Goal: Transaction & Acquisition: Obtain resource

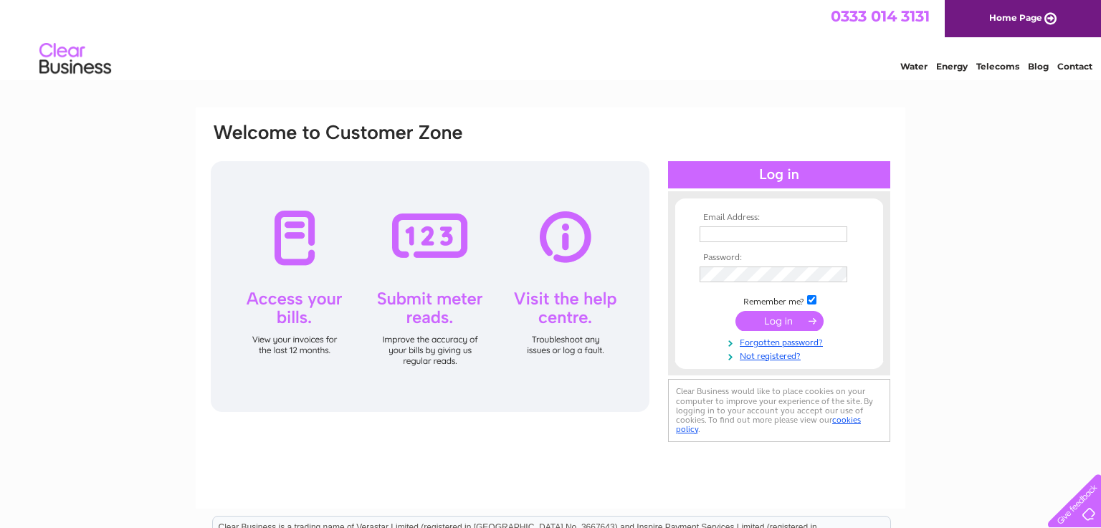
click at [758, 238] on input "text" at bounding box center [774, 235] width 148 height 16
click at [758, 238] on input "text" at bounding box center [774, 235] width 149 height 17
click at [773, 237] on input "text" at bounding box center [774, 235] width 149 height 17
type input "thewokheiuk@gmail.com"
click at [795, 341] on link "Forgotten password?" at bounding box center [781, 342] width 163 height 14
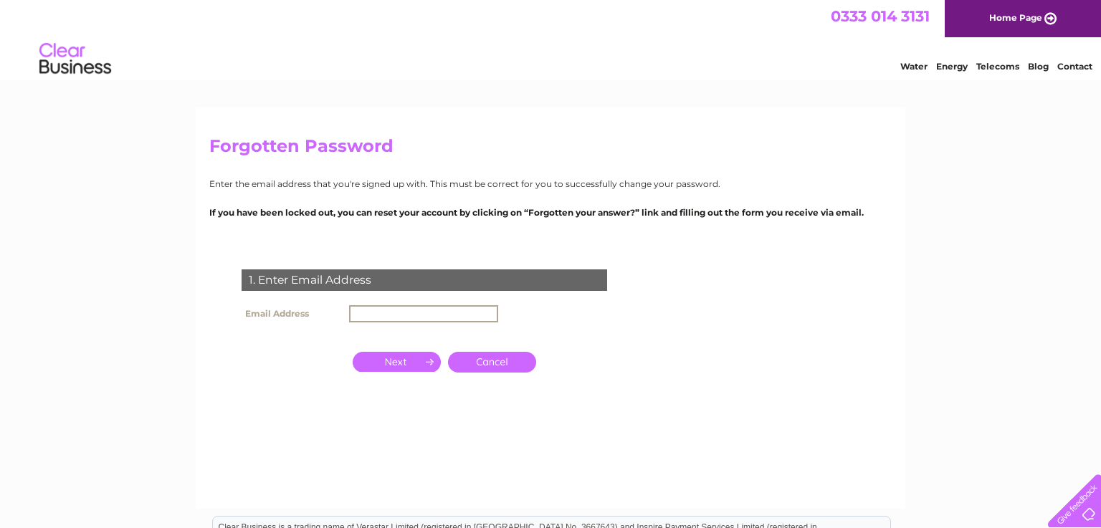
click at [440, 313] on input "text" at bounding box center [423, 313] width 149 height 17
type input "thewokheiuk@gmail.com"
click at [394, 365] on input "button" at bounding box center [397, 361] width 88 height 20
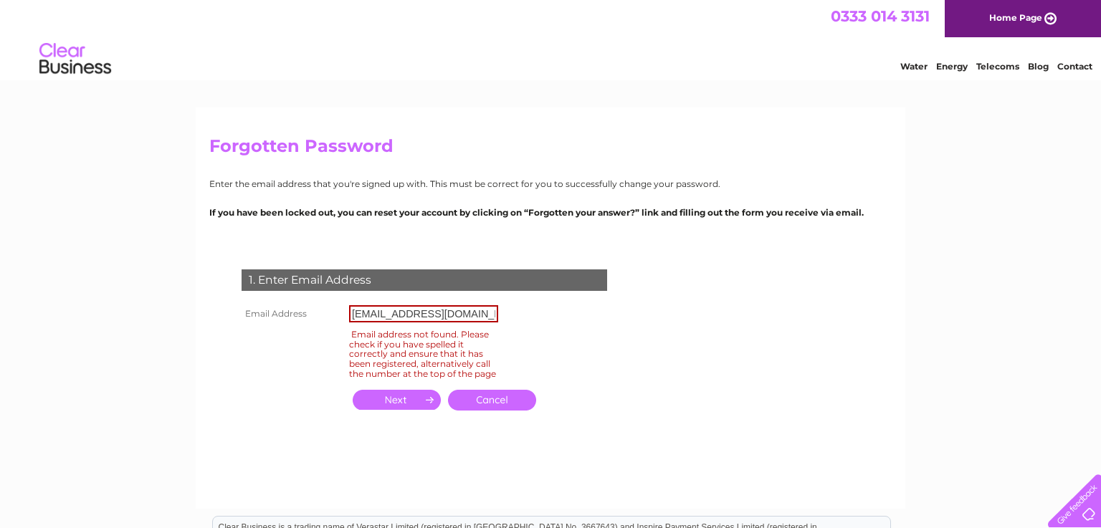
click at [379, 410] on input "button" at bounding box center [397, 400] width 88 height 20
click at [511, 399] on td "Cancel" at bounding box center [492, 400] width 95 height 28
click at [509, 411] on link "Cancel" at bounding box center [492, 400] width 88 height 21
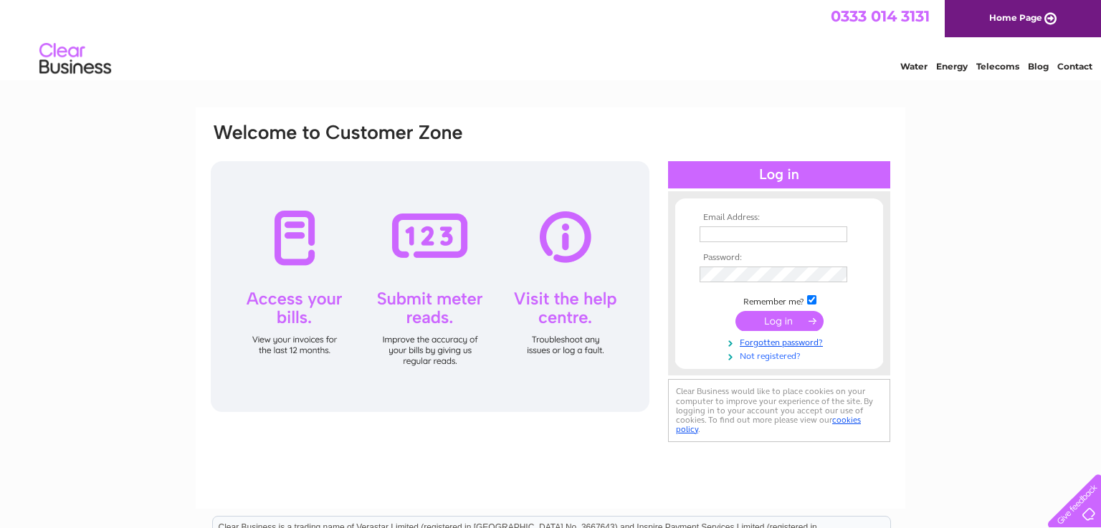
click at [783, 358] on link "Not registered?" at bounding box center [781, 355] width 163 height 14
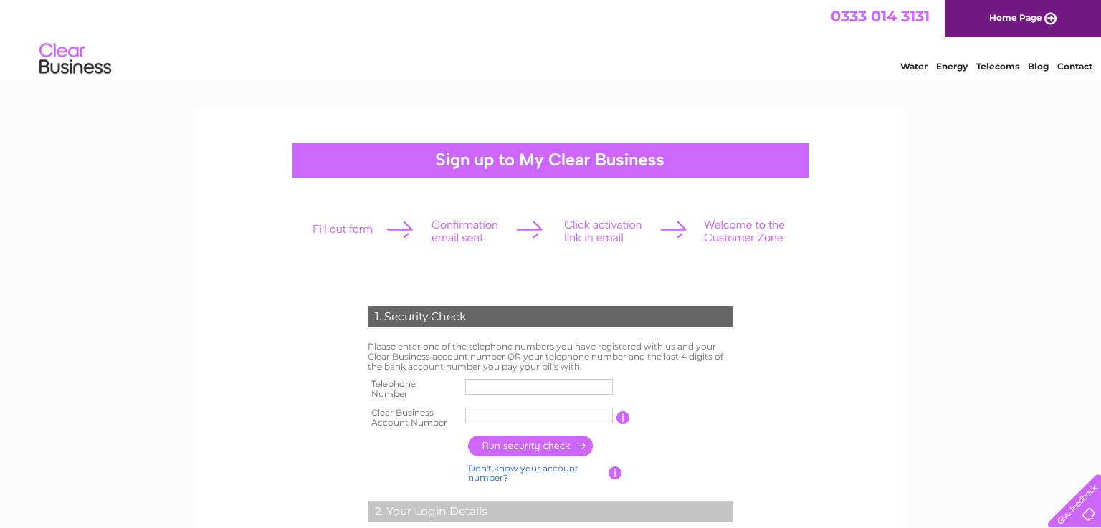
click at [508, 395] on label at bounding box center [541, 397] width 152 height 4
click at [508, 395] on input "text" at bounding box center [539, 387] width 148 height 16
click at [508, 395] on input "text" at bounding box center [539, 387] width 149 height 17
type input "07572862583"
click at [534, 418] on input "text" at bounding box center [539, 416] width 148 height 16
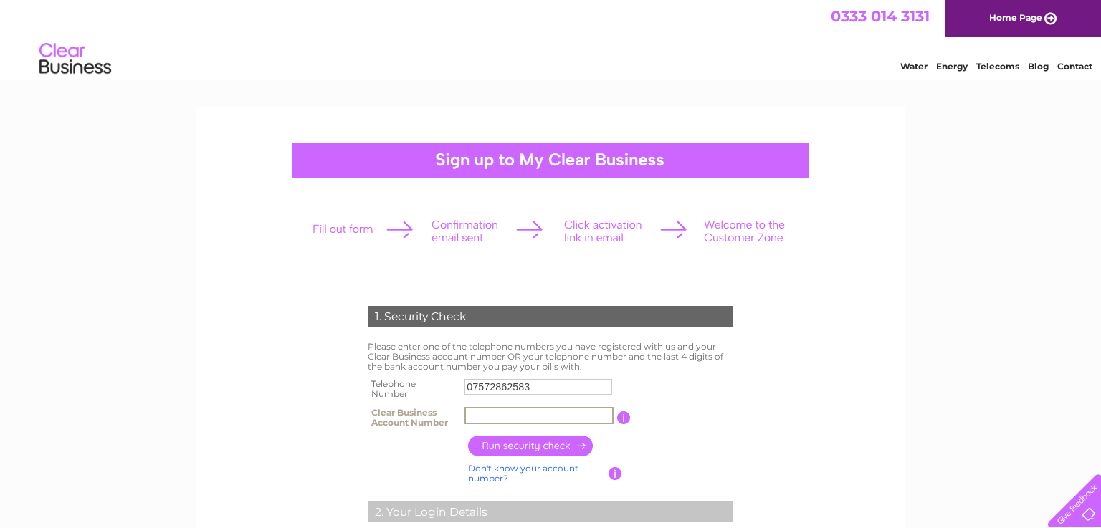
paste input "30306446"
type input "30306446"
click at [533, 454] on input "button" at bounding box center [531, 446] width 126 height 21
type input "th*********@gm*******"
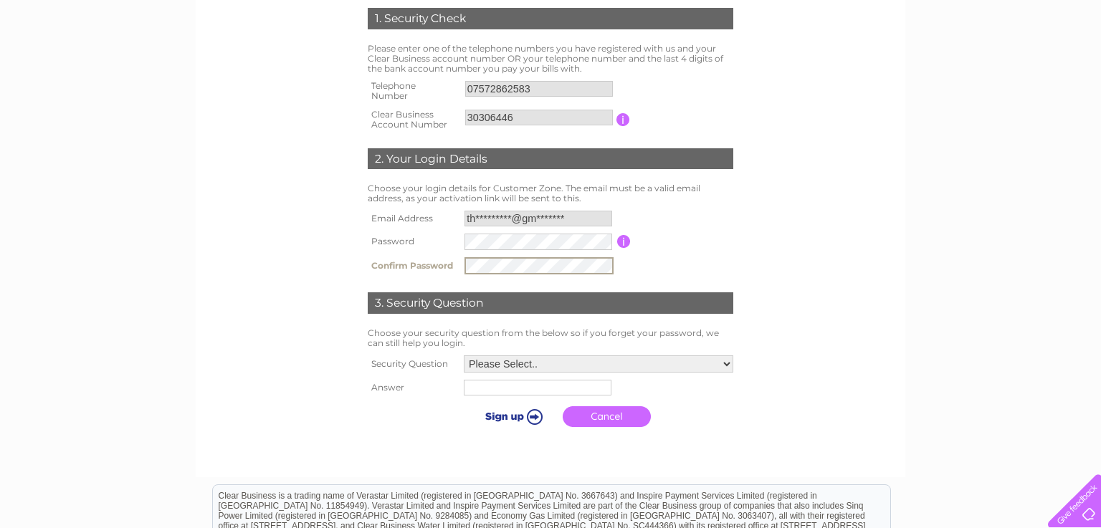
scroll to position [316, 0]
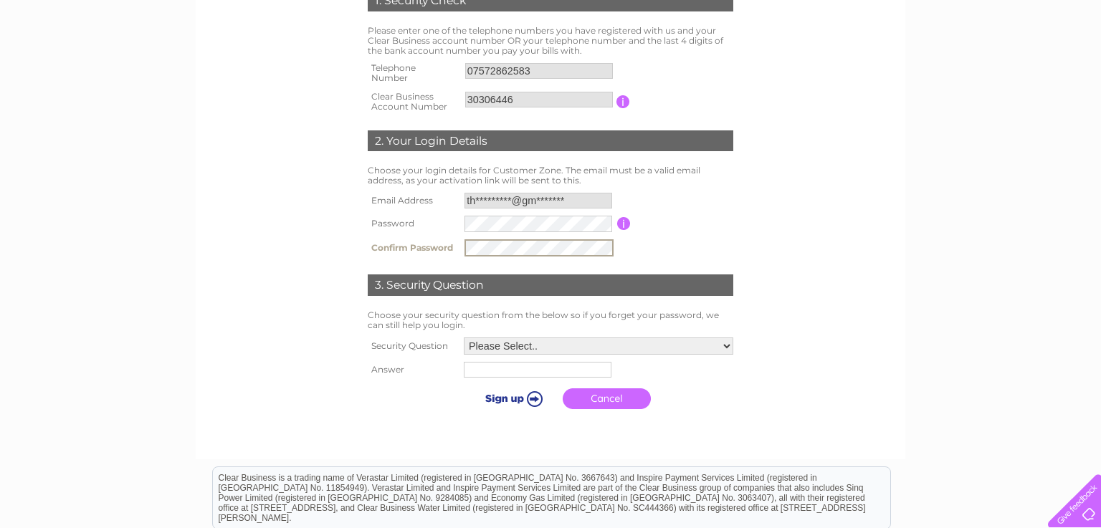
click at [592, 348] on select "Please Select.. In what town or city was your first job? In what town or city d…" at bounding box center [599, 346] width 270 height 17
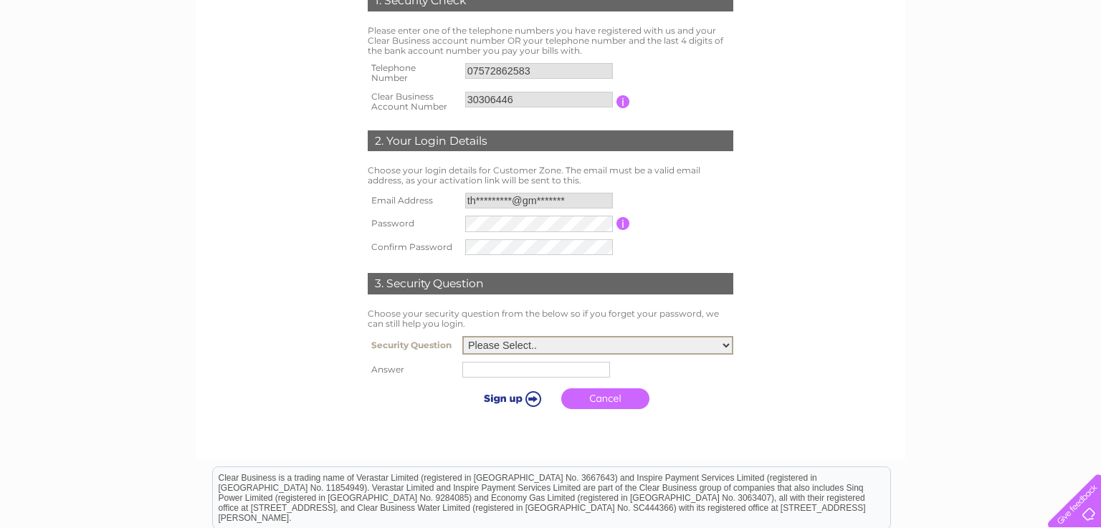
select select "1"
click at [462, 337] on select "Please Select.. In what town or city was your first job? In what town or city d…" at bounding box center [597, 345] width 271 height 19
click at [557, 376] on input "text" at bounding box center [536, 370] width 148 height 16
type input "lahore"
click at [509, 404] on input "submit" at bounding box center [511, 399] width 88 height 20
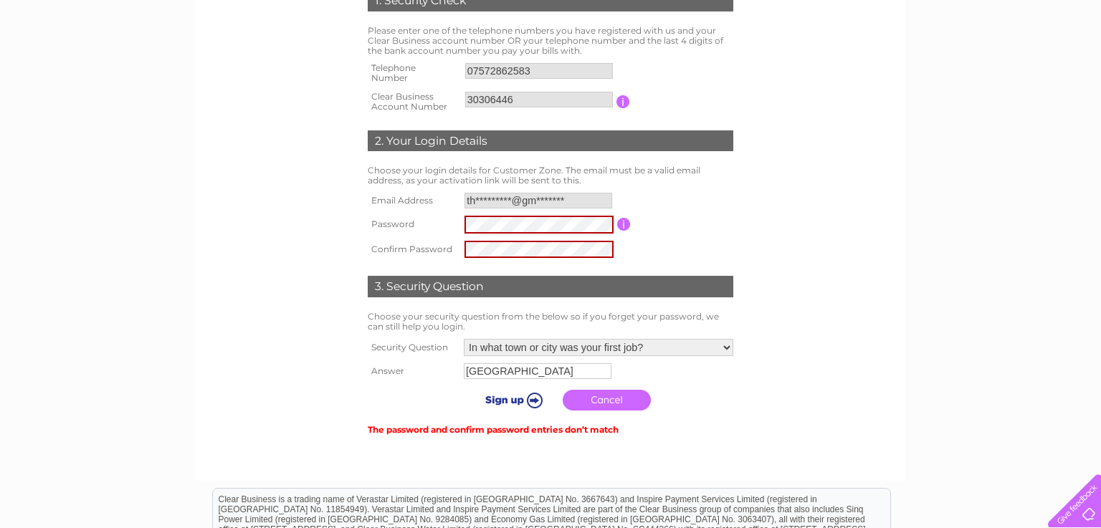
click at [498, 404] on input "submit" at bounding box center [511, 400] width 88 height 20
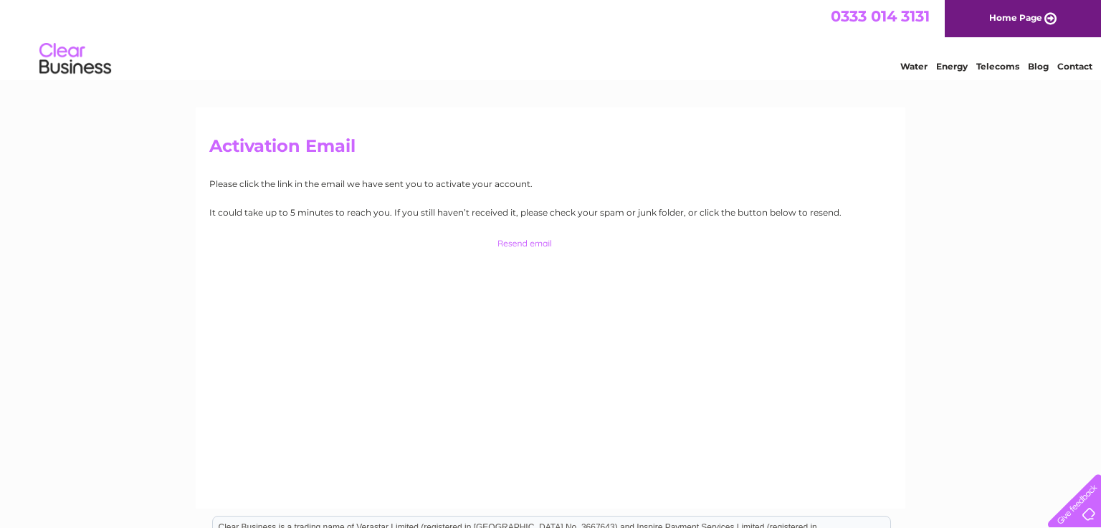
click at [520, 245] on input "button" at bounding box center [550, 244] width 141 height 20
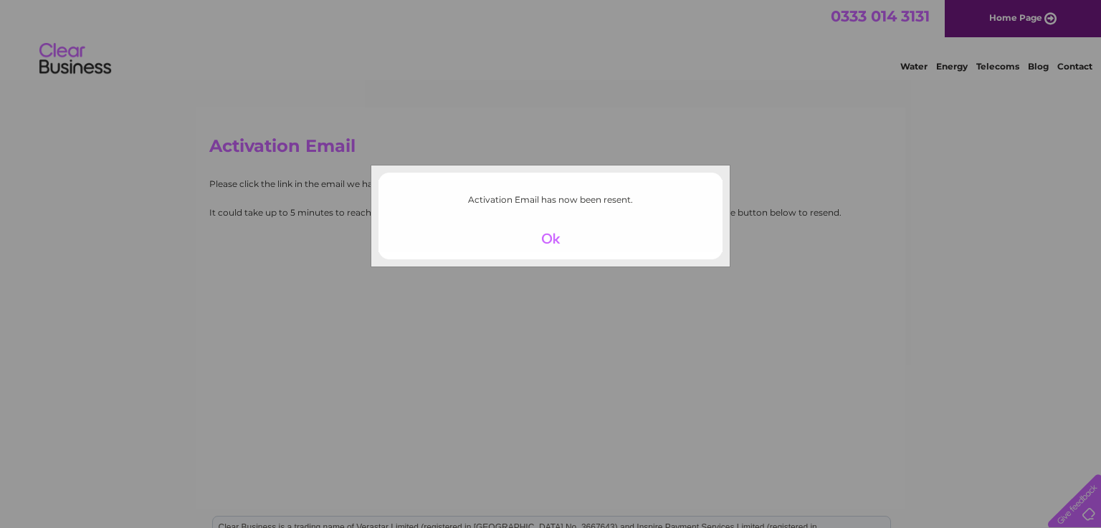
click at [540, 237] on div at bounding box center [551, 239] width 88 height 20
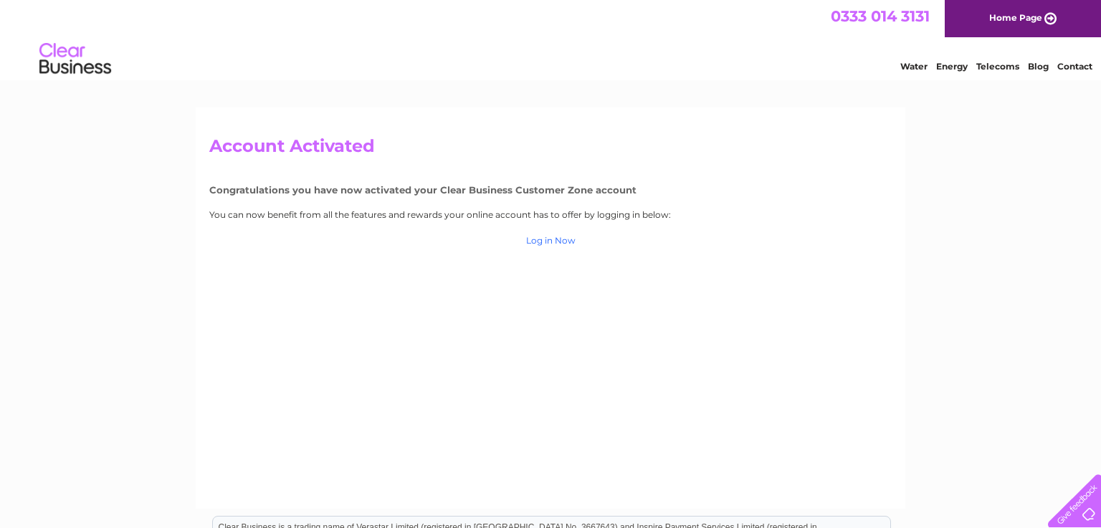
click at [552, 241] on link "Log in Now" at bounding box center [550, 240] width 49 height 11
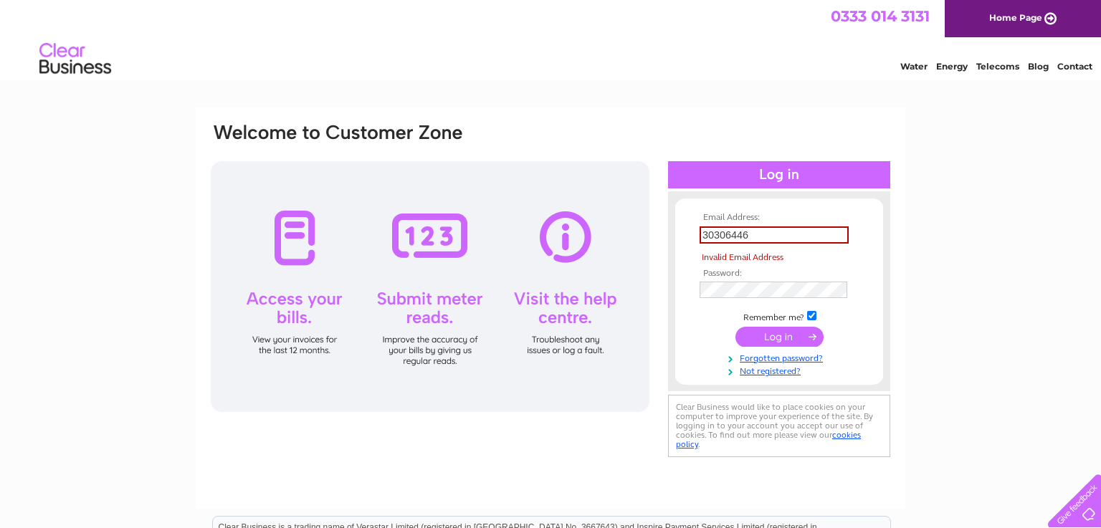
click at [786, 325] on td at bounding box center [779, 336] width 166 height 27
click at [760, 232] on input "30306446" at bounding box center [774, 235] width 149 height 17
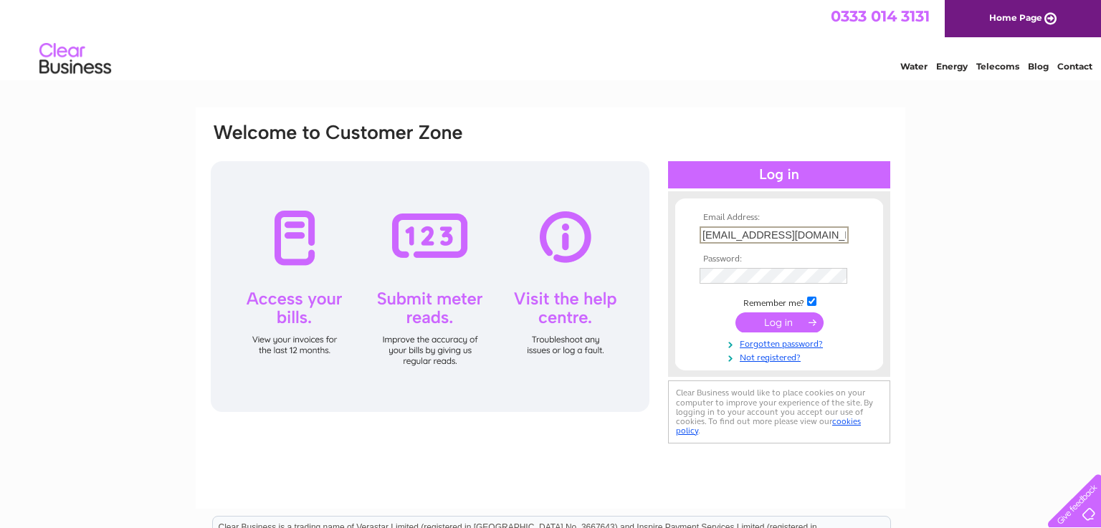
type input "[EMAIL_ADDRESS][DOMAIN_NAME]"
click at [758, 323] on input "submit" at bounding box center [780, 323] width 88 height 20
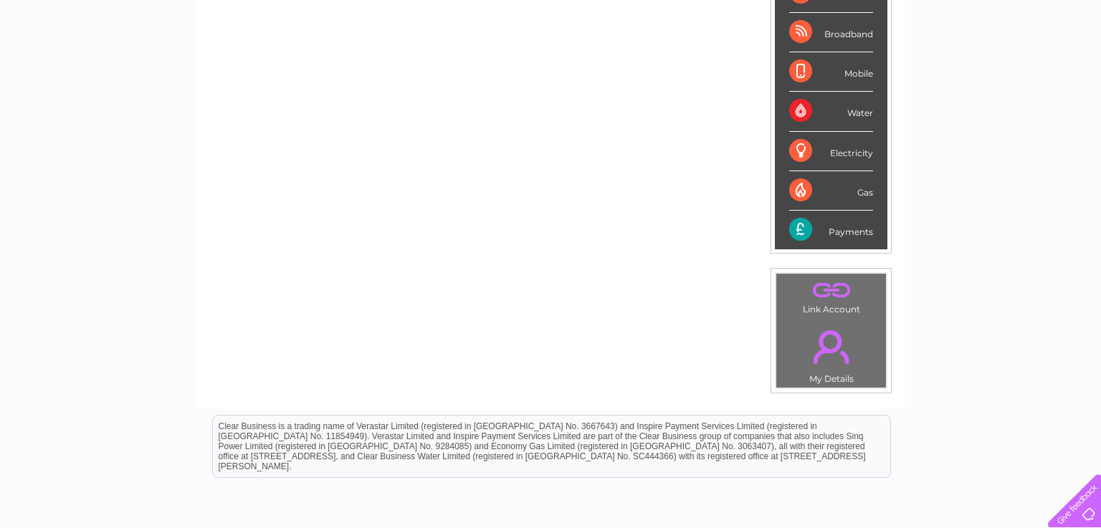
scroll to position [80, 0]
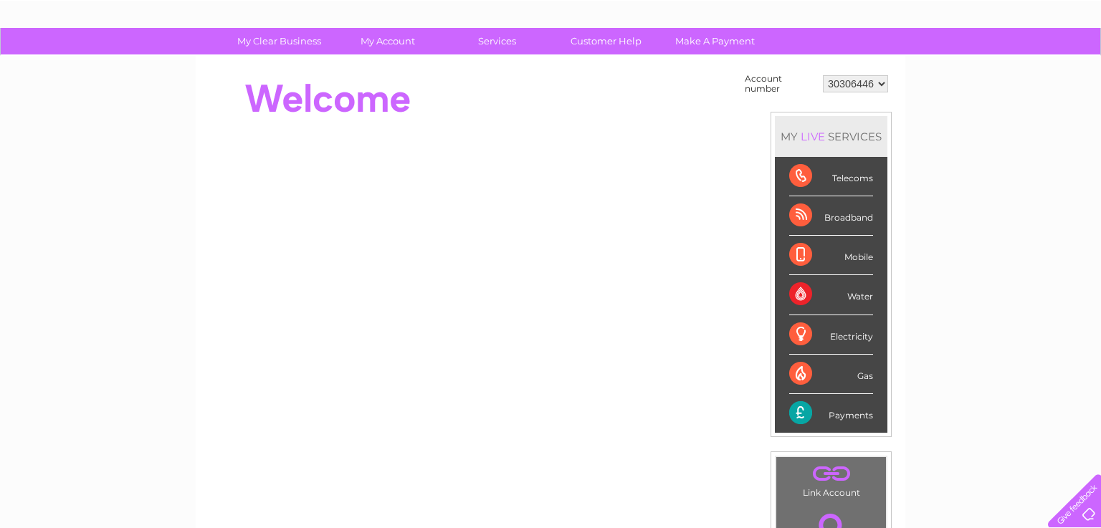
click at [865, 295] on div "Water" at bounding box center [831, 294] width 84 height 39
click at [904, 319] on div "Account number 30306446 MY LIVE SERVICES Telecoms Broadband Mobile Water Electr…" at bounding box center [551, 324] width 710 height 536
click at [854, 417] on div "Payments" at bounding box center [831, 413] width 84 height 39
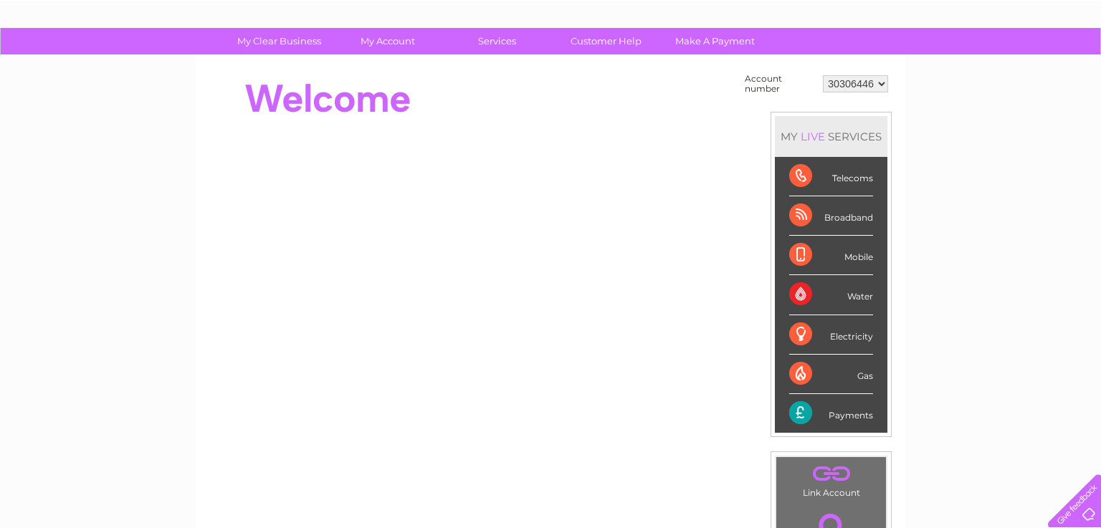
click at [854, 417] on div "Payments" at bounding box center [831, 413] width 84 height 39
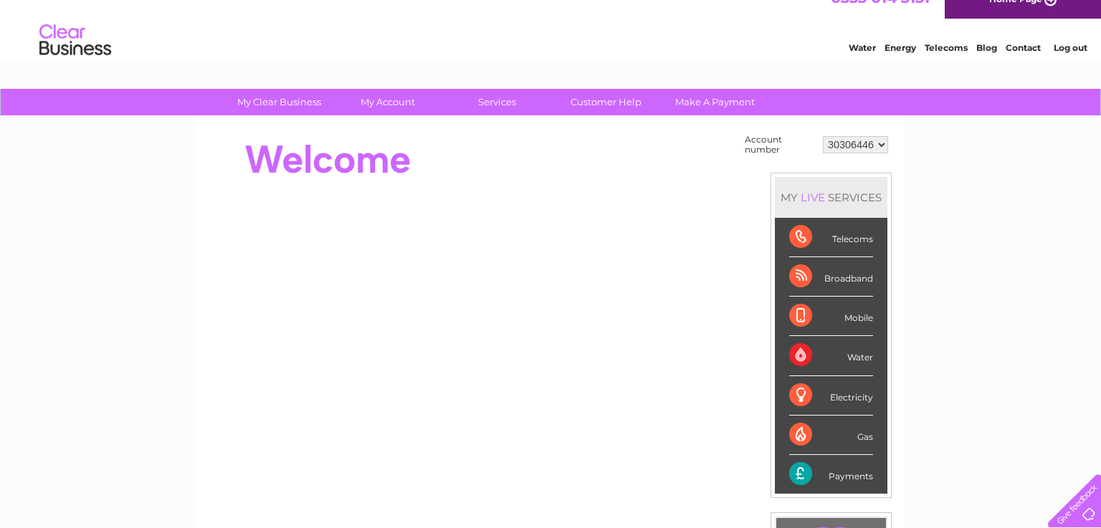
scroll to position [0, 0]
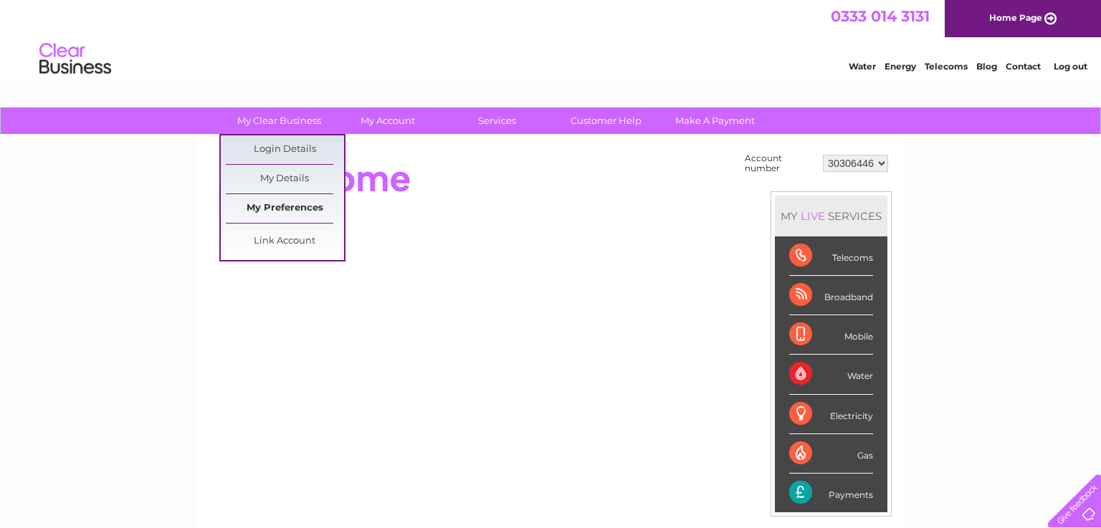
click at [305, 209] on link "My Preferences" at bounding box center [285, 208] width 118 height 29
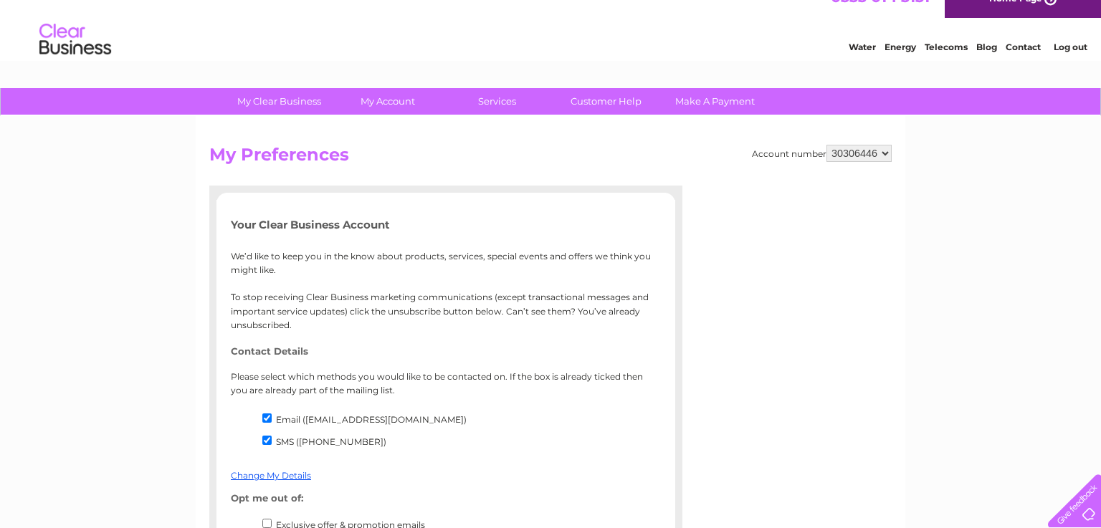
scroll to position [28, 0]
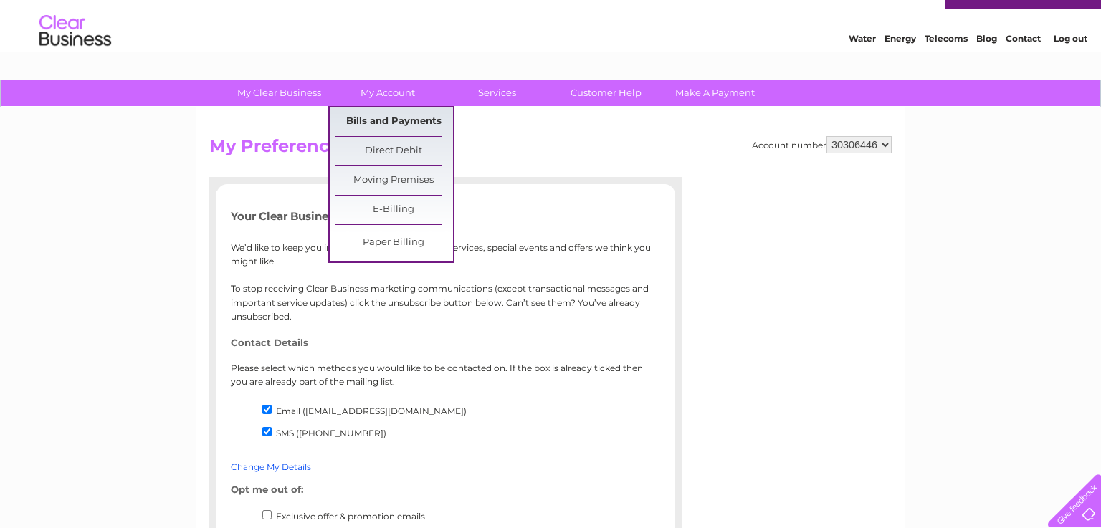
click at [399, 122] on link "Bills and Payments" at bounding box center [394, 122] width 118 height 29
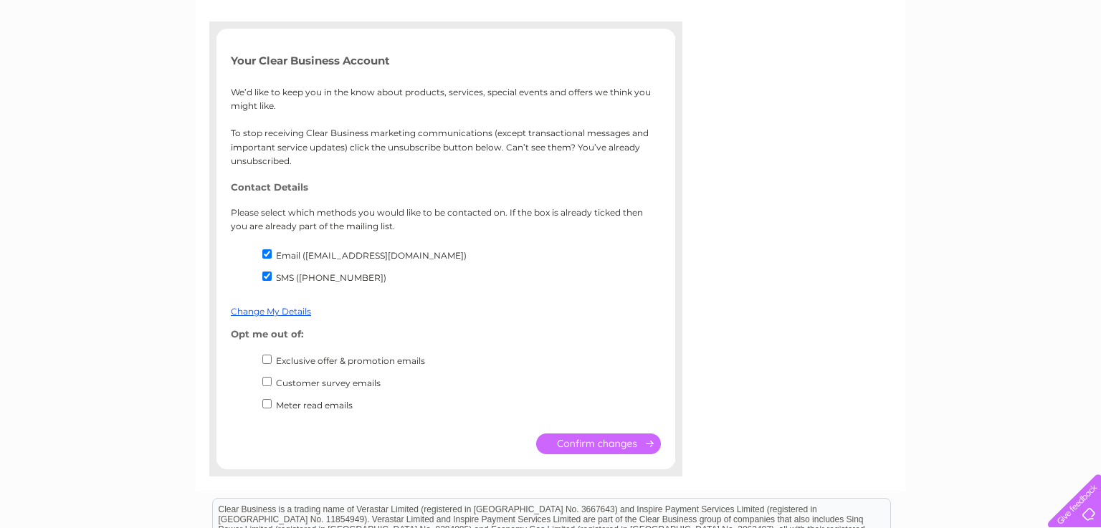
scroll to position [341, 0]
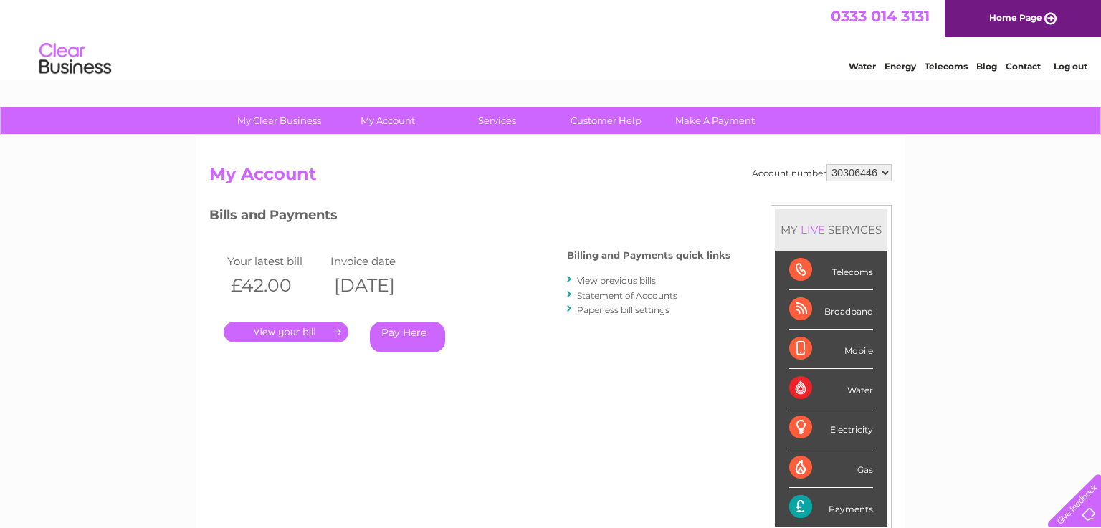
click at [320, 336] on link "." at bounding box center [286, 332] width 125 height 21
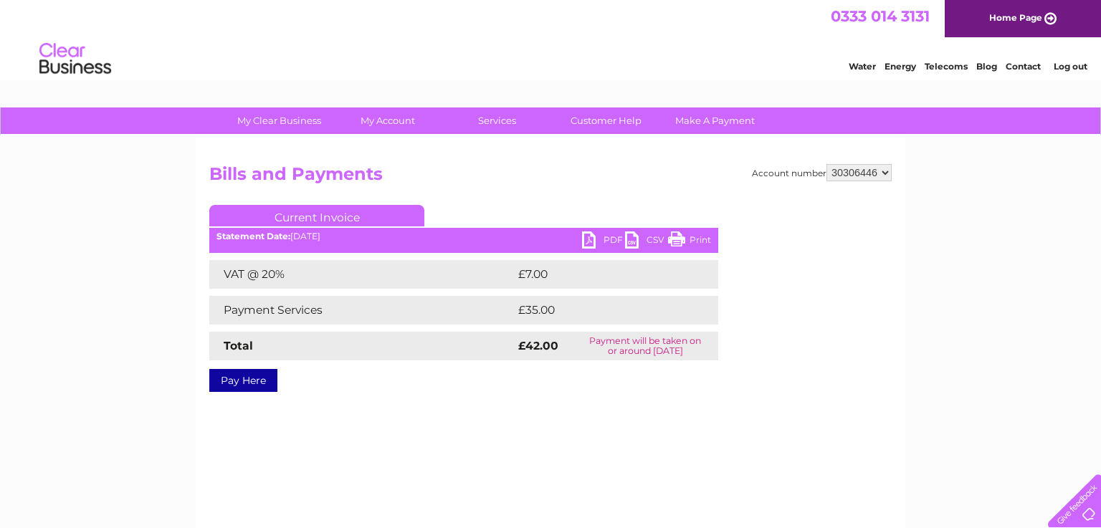
click at [613, 241] on link "PDF" at bounding box center [603, 242] width 43 height 21
click at [90, 74] on img at bounding box center [75, 59] width 73 height 44
click at [89, 68] on img at bounding box center [75, 59] width 73 height 44
click at [356, 77] on div "Water Energy Telecoms Blog Contact Log out" at bounding box center [550, 60] width 1101 height 47
click at [214, 176] on h2 "Bills and Payments" at bounding box center [550, 177] width 683 height 27
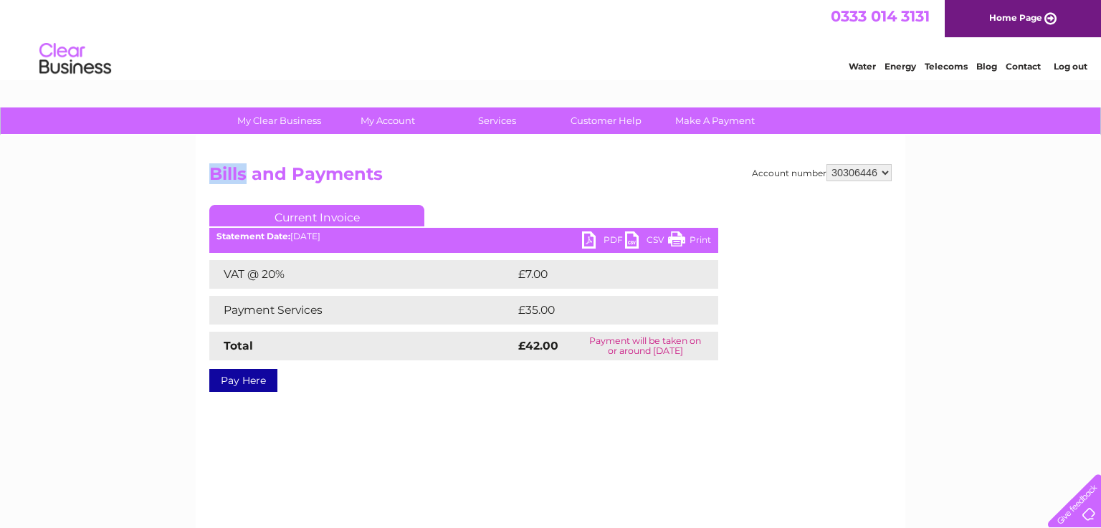
click at [214, 176] on h2 "Bills and Payments" at bounding box center [550, 177] width 683 height 27
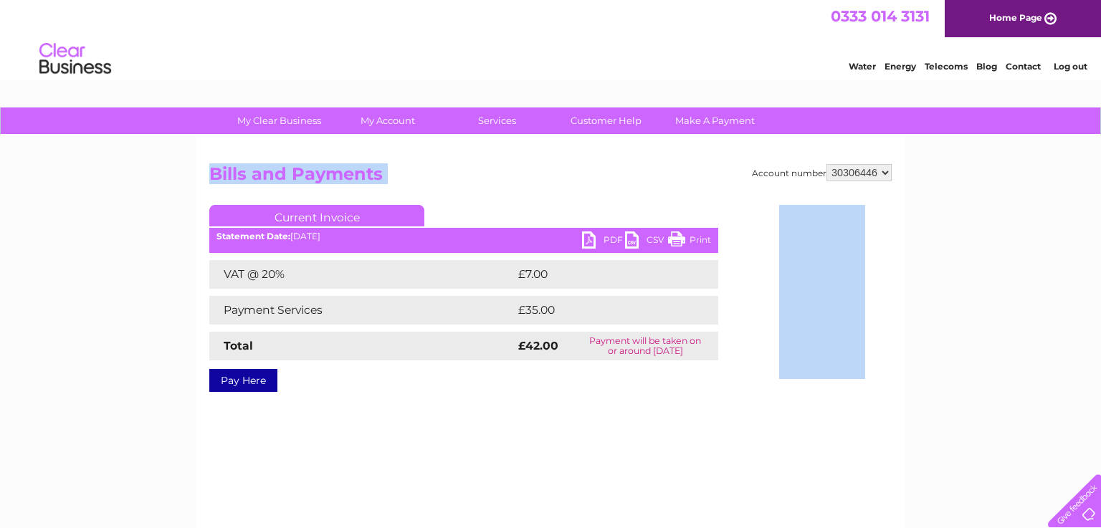
click at [214, 176] on h2 "Bills and Payments" at bounding box center [550, 177] width 683 height 27
click at [214, 175] on h2 "Bills and Payments" at bounding box center [550, 177] width 683 height 27
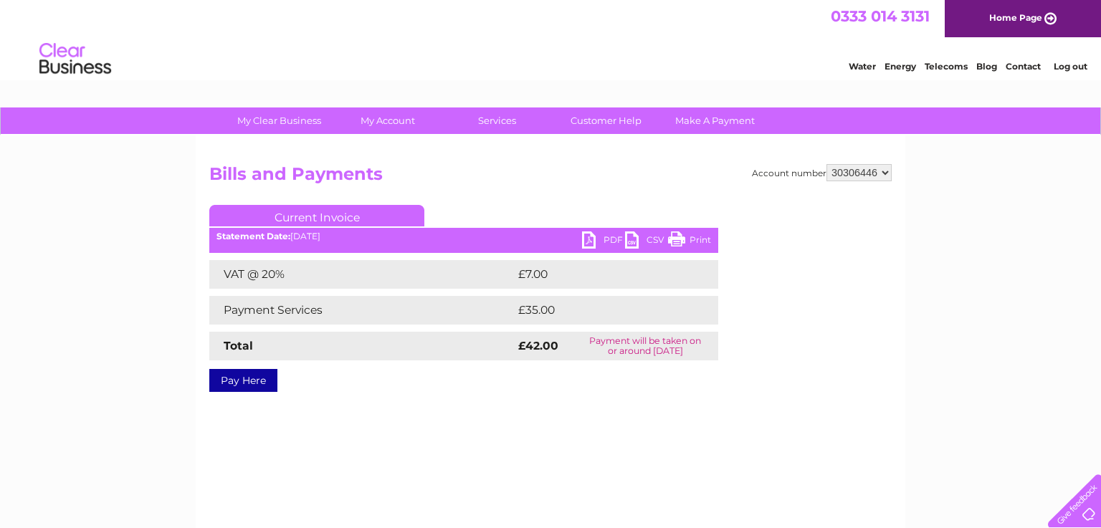
click at [167, 247] on div "My Clear Business Login Details My Details My Preferences Link Account My Accou…" at bounding box center [550, 445] width 1101 height 675
click at [722, 83] on div "Water Energy Telecoms Blog Contact Log out" at bounding box center [550, 60] width 1101 height 47
